Goal: Navigation & Orientation: Find specific page/section

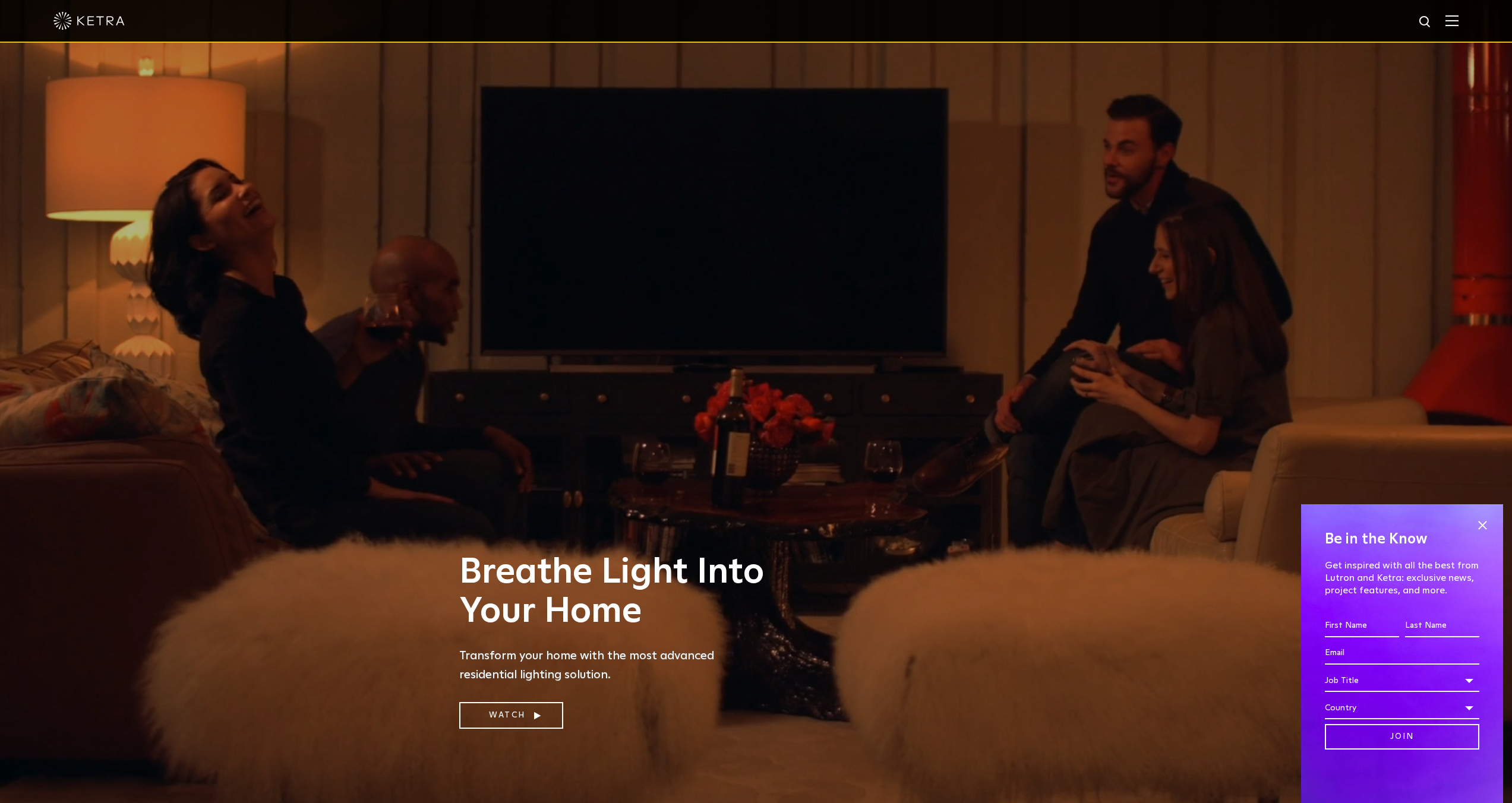
click at [1459, 19] on img at bounding box center [1452, 20] width 13 height 12
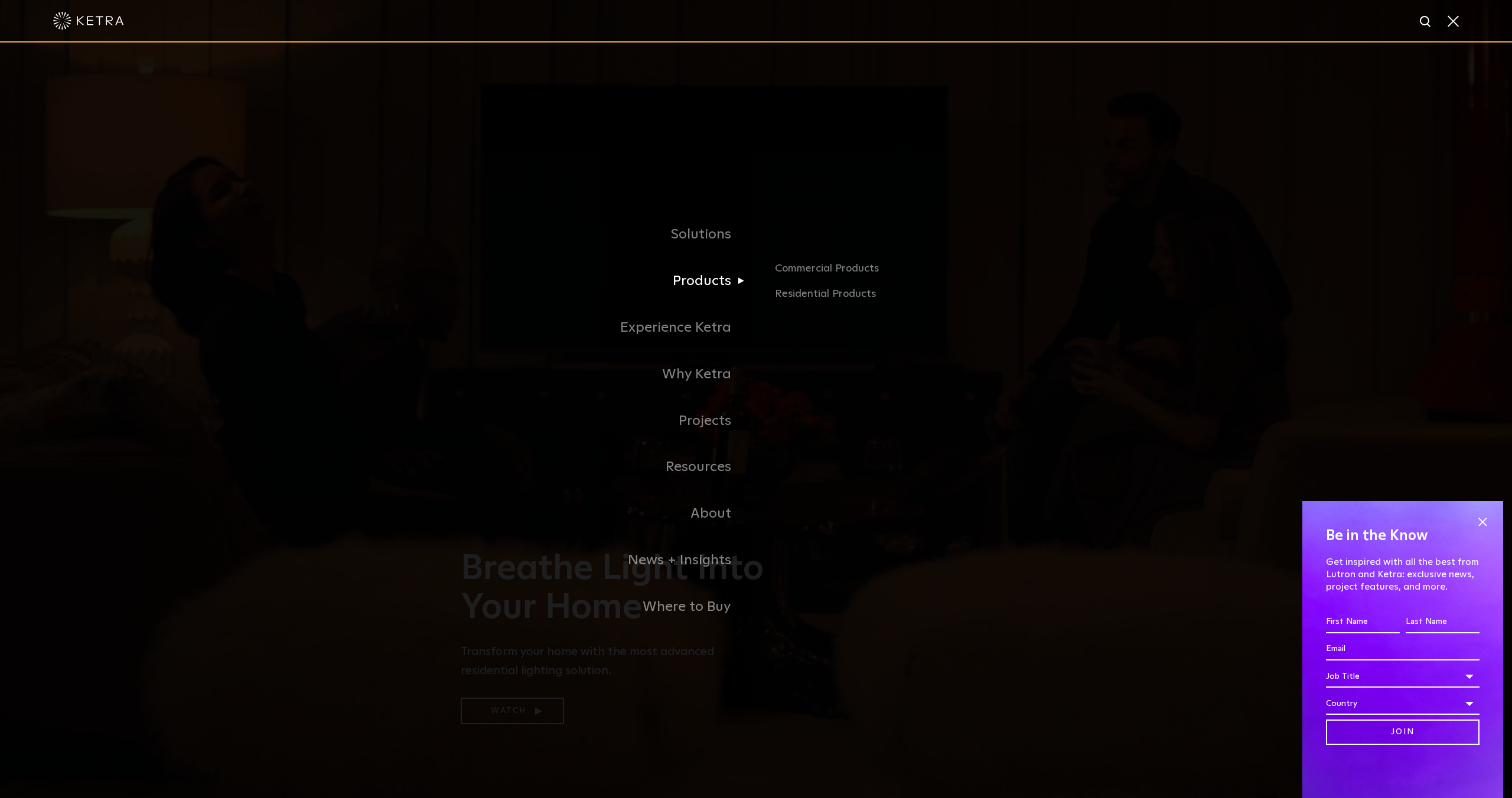
click at [704, 291] on link "Products" at bounding box center [608, 281] width 295 height 47
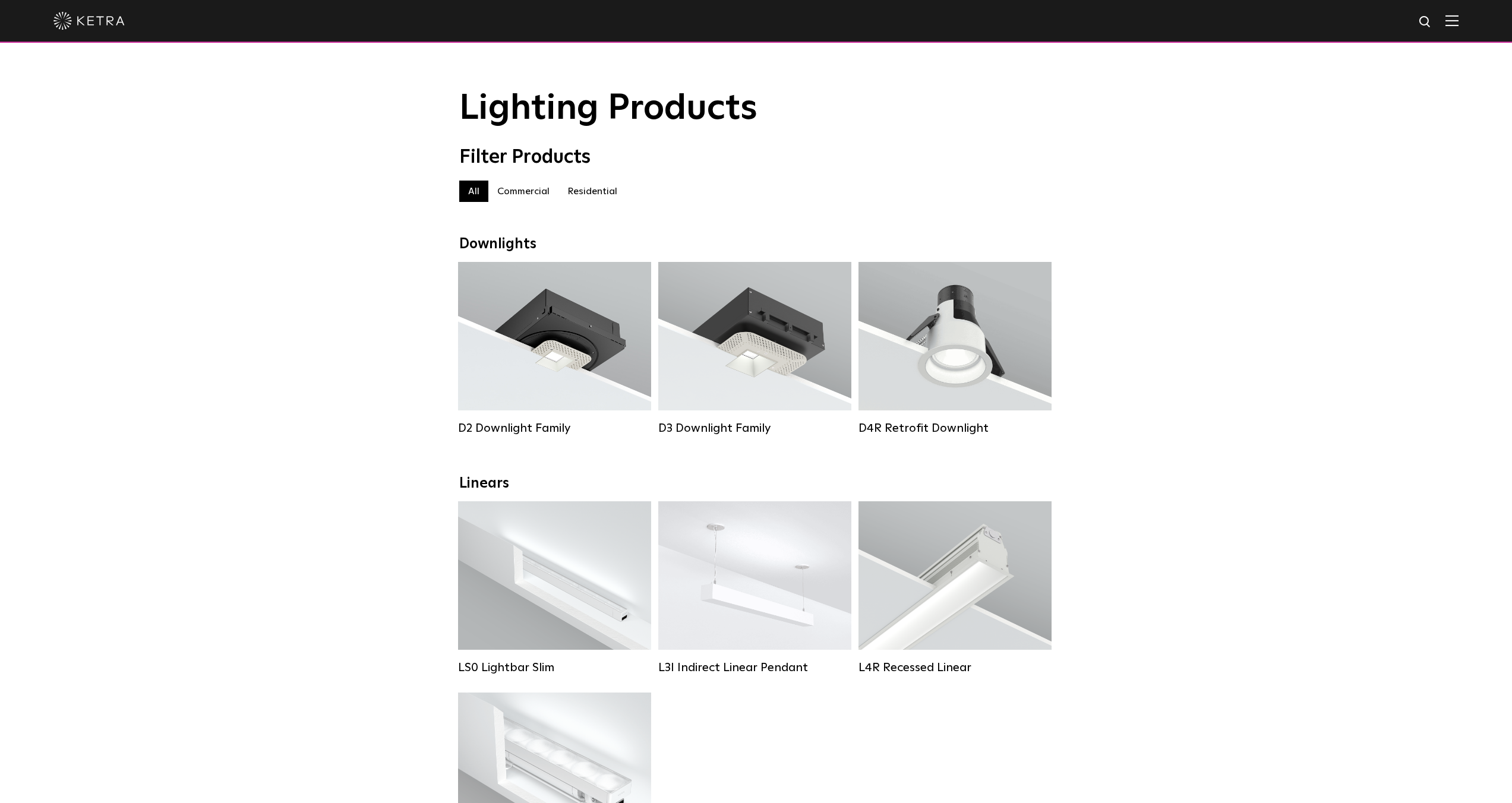
click at [599, 194] on label "Residential" at bounding box center [592, 191] width 68 height 21
